Goal: Navigation & Orientation: Find specific page/section

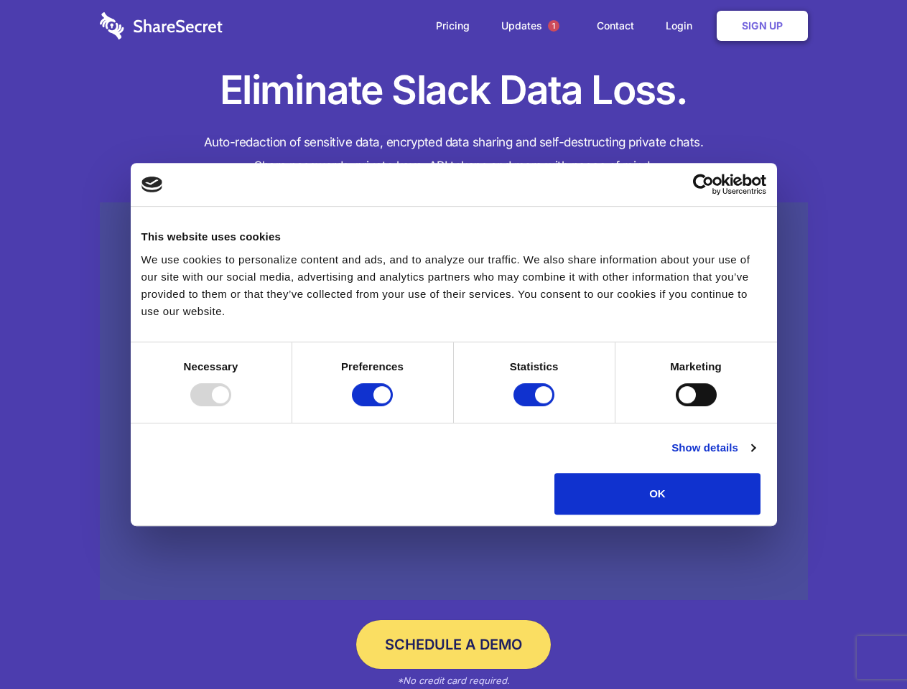
click at [231, 406] on div at bounding box center [210, 394] width 41 height 23
click at [393, 406] on input "Preferences" at bounding box center [372, 394] width 41 height 23
checkbox input "false"
click at [536, 406] on input "Statistics" at bounding box center [533, 394] width 41 height 23
checkbox input "false"
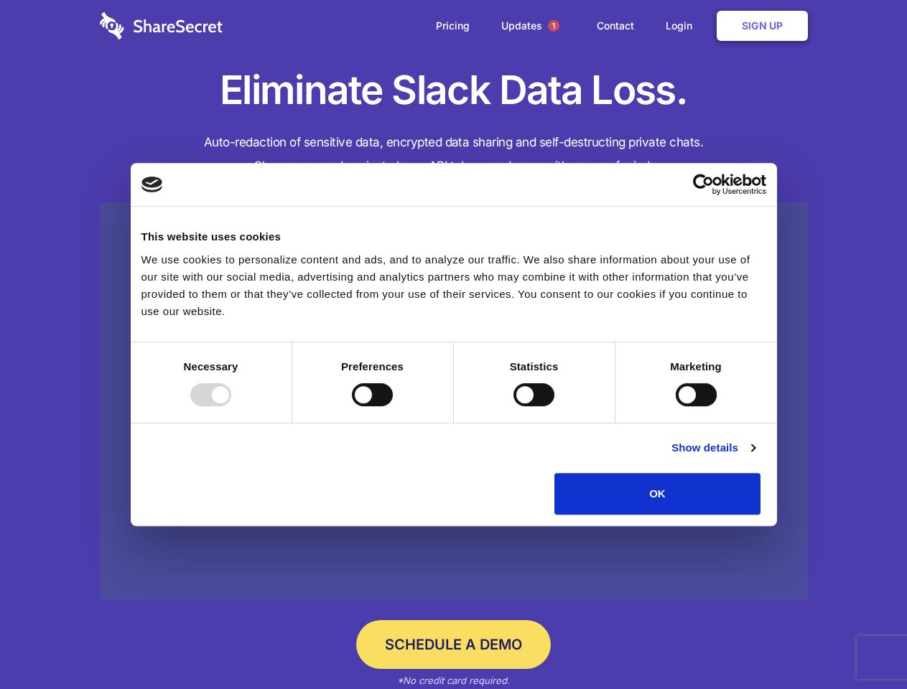
click at [676, 406] on input "Marketing" at bounding box center [696, 394] width 41 height 23
checkbox input "true"
click at [755, 457] on link "Show details" at bounding box center [712, 448] width 83 height 17
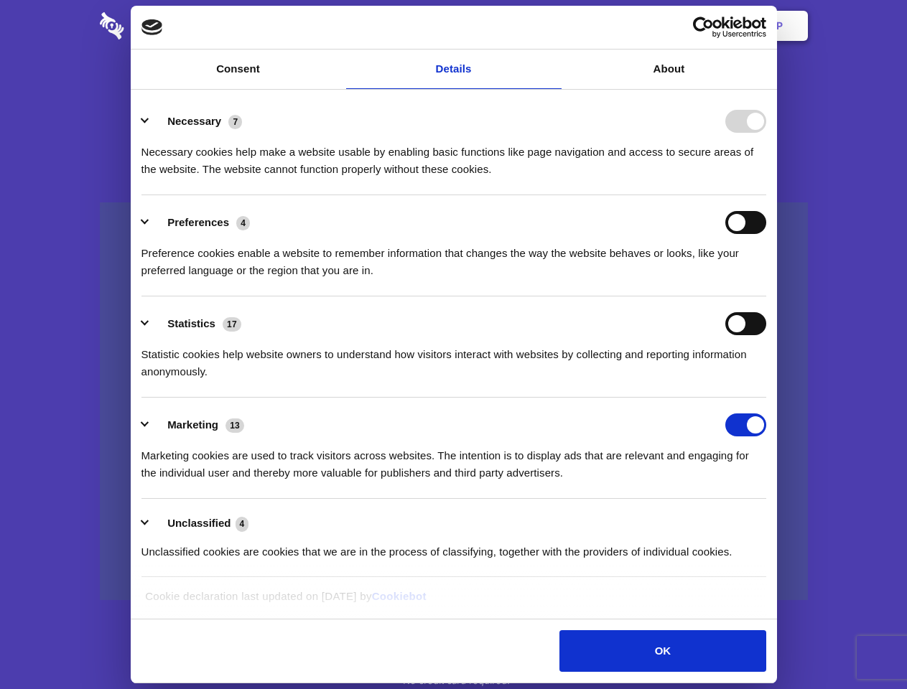
click at [766, 195] on li "Necessary 7 Necessary cookies help make a website usable by enabling basic func…" at bounding box center [453, 144] width 625 height 101
click at [553, 26] on span "1" at bounding box center [553, 25] width 11 height 11
